Goal: Information Seeking & Learning: Understand process/instructions

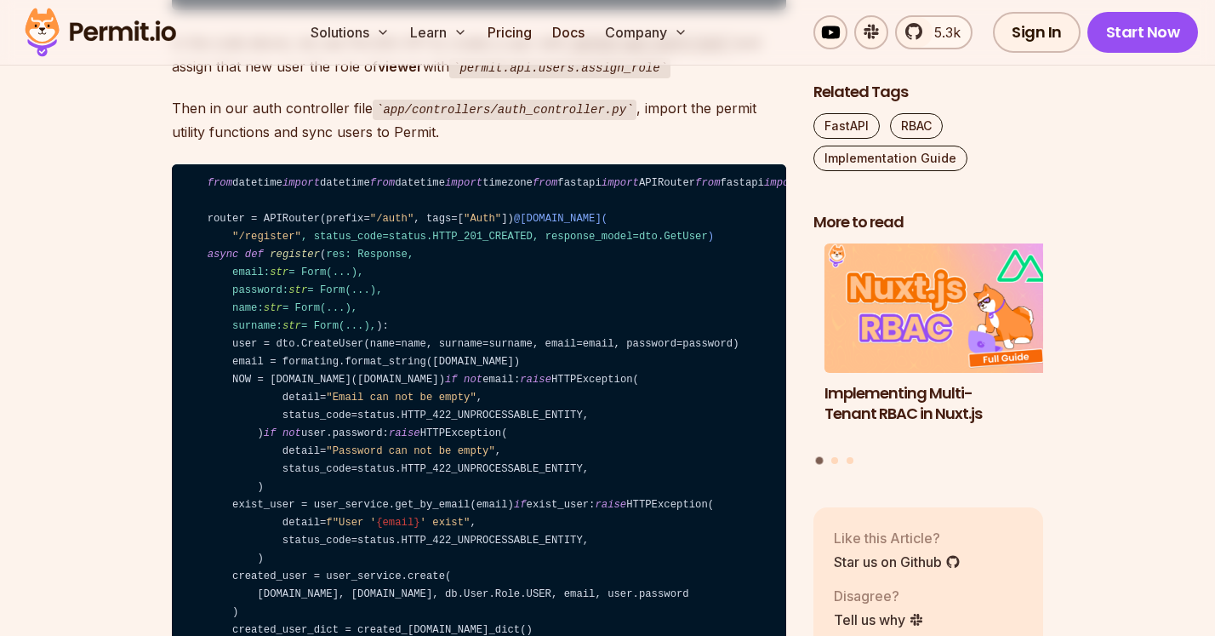
scroll to position [9473, 0]
drag, startPoint x: 170, startPoint y: 328, endPoint x: 665, endPoint y: 340, distance: 495.4
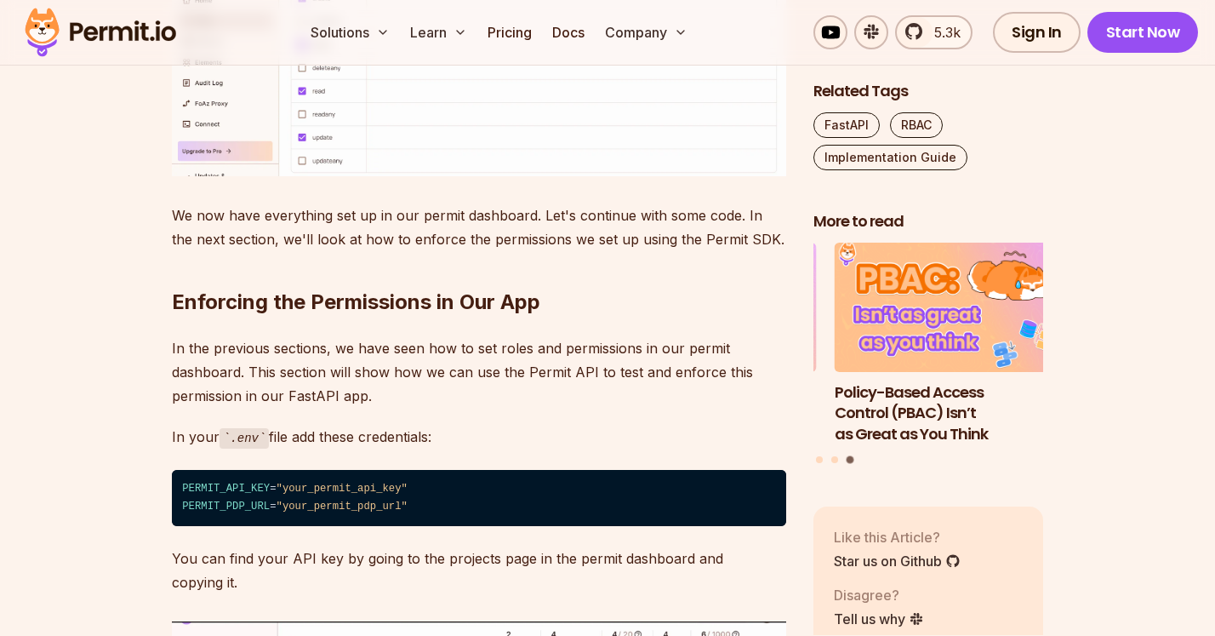
scroll to position [7308, 0]
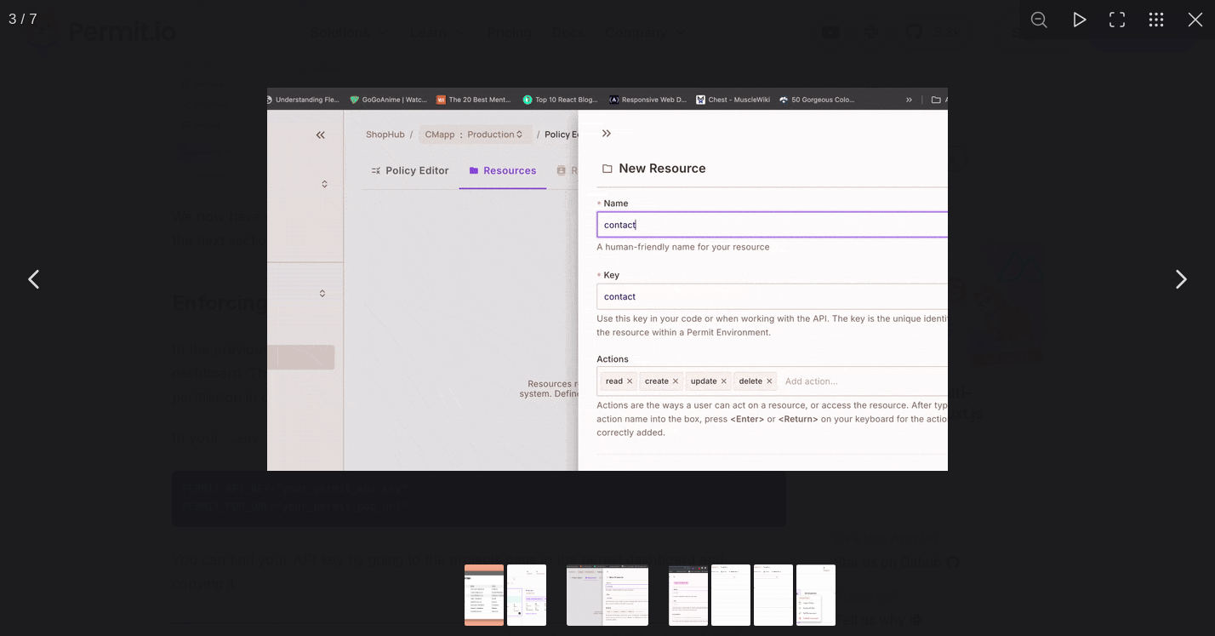
click at [1177, 23] on button "You can close this modal content with the ESC key" at bounding box center [1195, 19] width 39 height 39
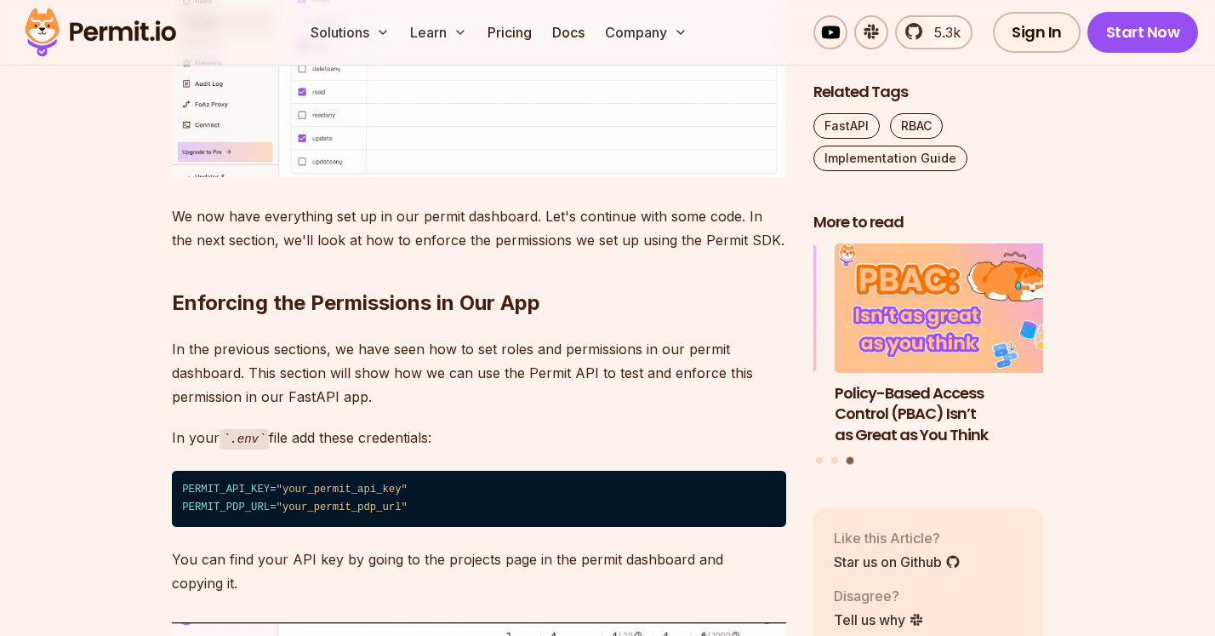
drag, startPoint x: 338, startPoint y: 205, endPoint x: 100, endPoint y: 189, distance: 238.0
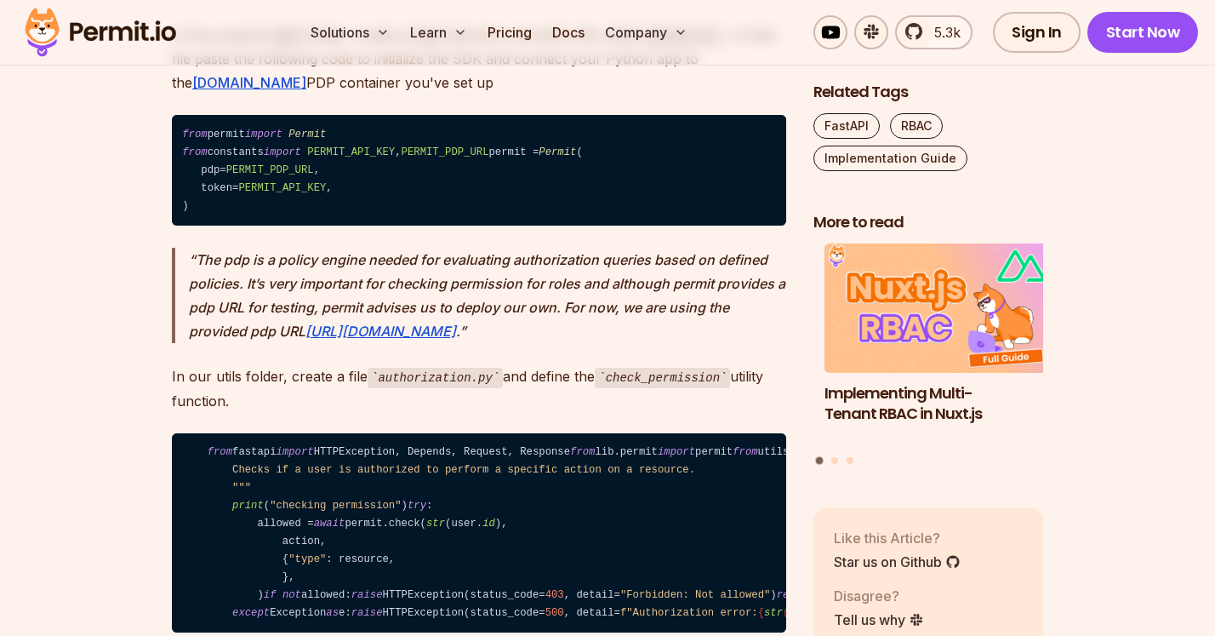
scroll to position [8164, 0]
